Goal: Task Accomplishment & Management: Complete application form

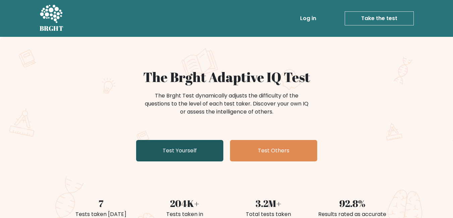
click at [174, 151] on link "Test Yourself" at bounding box center [179, 150] width 87 height 21
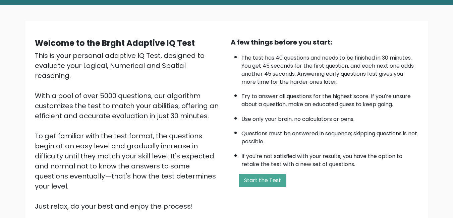
scroll to position [89, 0]
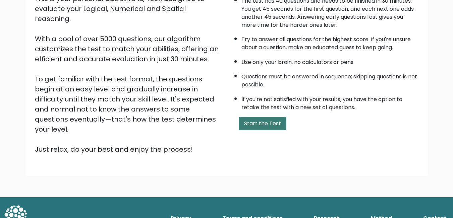
click at [255, 127] on button "Start the Test" at bounding box center [263, 123] width 48 height 13
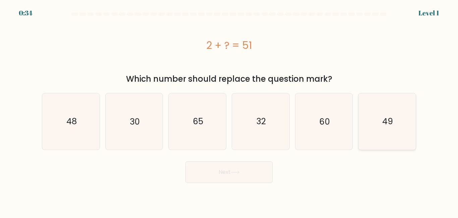
click at [381, 126] on icon "49" at bounding box center [387, 121] width 56 height 56
click at [229, 111] on input "f. 49" at bounding box center [229, 110] width 0 height 2
radio input "true"
click at [225, 182] on button "Next" at bounding box center [228, 171] width 87 height 21
click at [224, 176] on button "Next" at bounding box center [228, 171] width 87 height 21
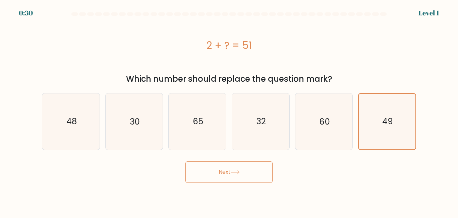
click at [240, 171] on icon at bounding box center [235, 173] width 9 height 4
click at [392, 116] on text "49" at bounding box center [387, 122] width 11 height 12
click at [229, 111] on input "f. 49" at bounding box center [229, 110] width 0 height 2
click at [392, 116] on text "49" at bounding box center [387, 122] width 11 height 12
click at [229, 111] on input "f. 49" at bounding box center [229, 110] width 0 height 2
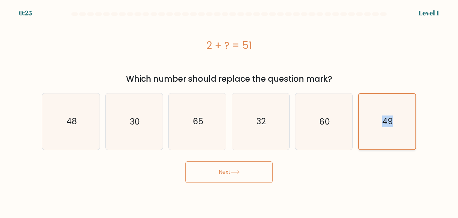
click at [392, 116] on text "49" at bounding box center [387, 122] width 11 height 12
click at [229, 111] on input "f. 49" at bounding box center [229, 110] width 0 height 2
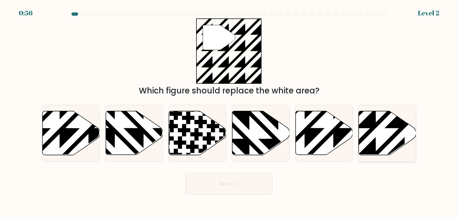
click at [369, 138] on icon at bounding box center [387, 133] width 57 height 44
click at [229, 111] on input "f." at bounding box center [229, 110] width 0 height 2
radio input "true"
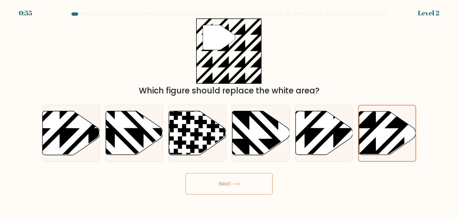
click at [230, 190] on button "Next" at bounding box center [228, 183] width 87 height 21
click at [238, 183] on icon at bounding box center [235, 184] width 9 height 4
click at [399, 132] on icon at bounding box center [404, 157] width 114 height 114
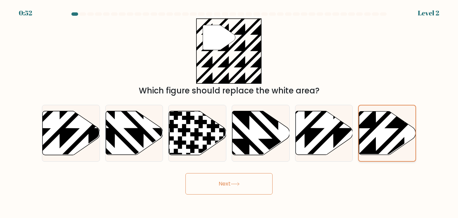
click at [229, 111] on input "f." at bounding box center [229, 110] width 0 height 2
click at [399, 132] on icon at bounding box center [404, 157] width 114 height 114
click at [229, 111] on input "f." at bounding box center [229, 110] width 0 height 2
click at [399, 132] on icon at bounding box center [404, 157] width 114 height 114
click at [229, 111] on input "f." at bounding box center [229, 110] width 0 height 2
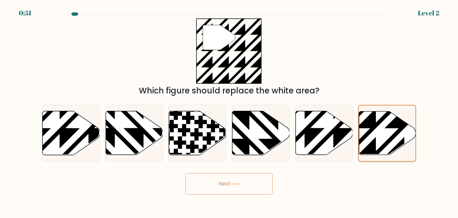
click at [399, 132] on icon at bounding box center [404, 157] width 114 height 114
click at [229, 111] on input "f." at bounding box center [229, 110] width 0 height 2
drag, startPoint x: 251, startPoint y: 193, endPoint x: 250, endPoint y: 189, distance: 4.4
click at [251, 193] on button "Next" at bounding box center [228, 183] width 87 height 21
click at [249, 186] on button "Next" at bounding box center [228, 183] width 87 height 21
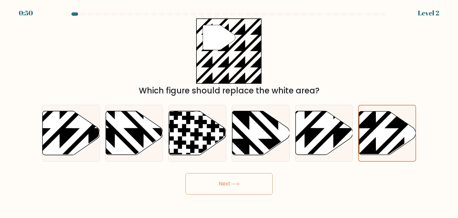
click at [248, 185] on button "Next" at bounding box center [228, 183] width 87 height 21
click at [242, 184] on button "Next" at bounding box center [228, 183] width 87 height 21
click at [240, 185] on icon at bounding box center [235, 184] width 9 height 4
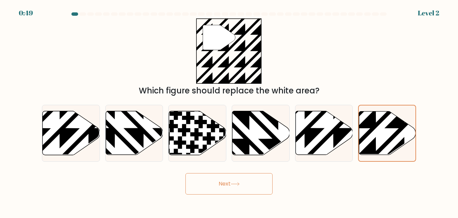
click at [238, 186] on icon at bounding box center [235, 184] width 9 height 4
click at [237, 186] on icon at bounding box center [235, 184] width 9 height 4
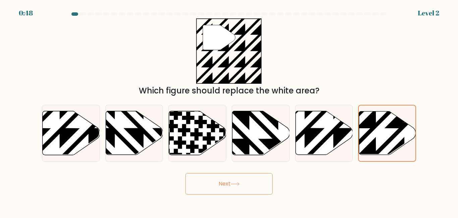
click at [237, 186] on icon at bounding box center [235, 184] width 9 height 4
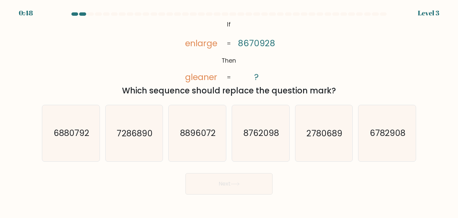
click at [253, 179] on button "Next" at bounding box center [228, 183] width 87 height 21
click at [389, 127] on icon "6782908" at bounding box center [387, 133] width 56 height 56
click at [229, 111] on input "f. 6782908" at bounding box center [229, 110] width 0 height 2
radio input "true"
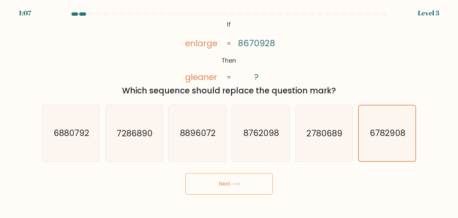
click at [242, 188] on button "Next" at bounding box center [228, 183] width 87 height 21
click at [238, 185] on icon at bounding box center [235, 184] width 9 height 4
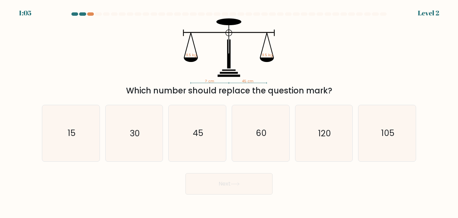
click at [238, 185] on icon at bounding box center [235, 184] width 9 height 4
